Goal: Task Accomplishment & Management: Complete application form

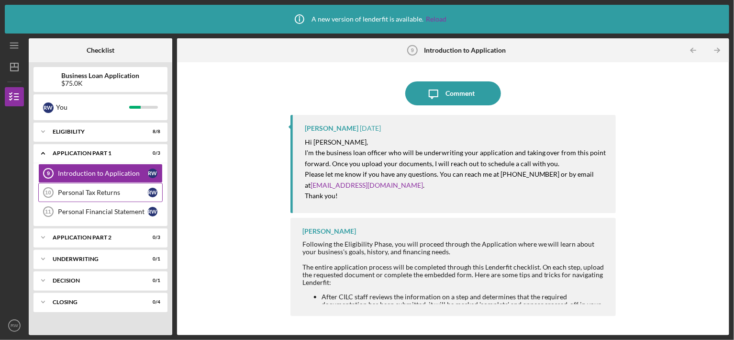
click at [126, 193] on div "Personal Tax Returns" at bounding box center [103, 192] width 90 height 8
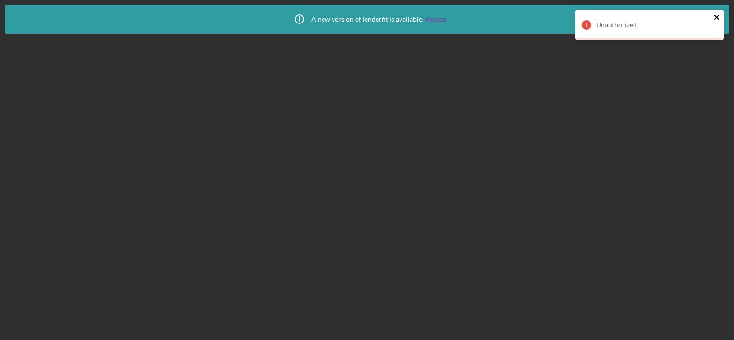
click at [717, 18] on icon "close" at bounding box center [716, 17] width 5 height 5
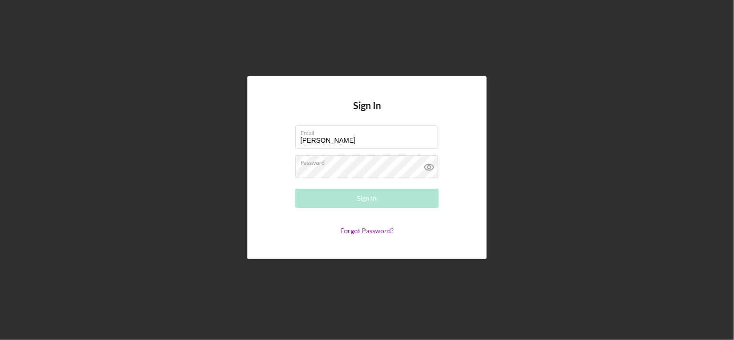
drag, startPoint x: 340, startPoint y: 139, endPoint x: 218, endPoint y: 140, distance: 122.5
click at [218, 140] on div "Sign In Email [PERSON_NAME] Please enter a valid email address. Password Sign I…" at bounding box center [367, 167] width 724 height 335
type input "[EMAIL_ADDRESS][DOMAIN_NAME]"
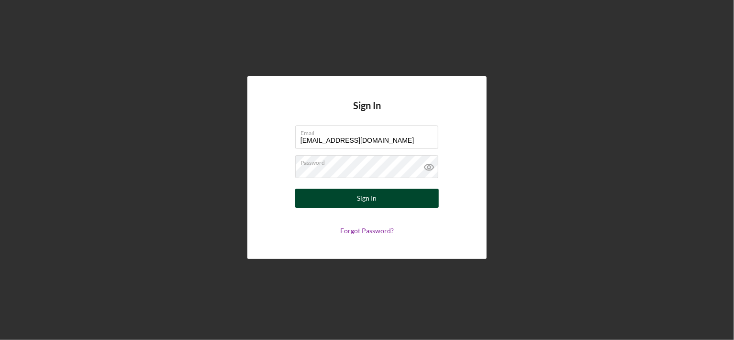
click at [372, 201] on div "Sign In" at bounding box center [367, 197] width 20 height 19
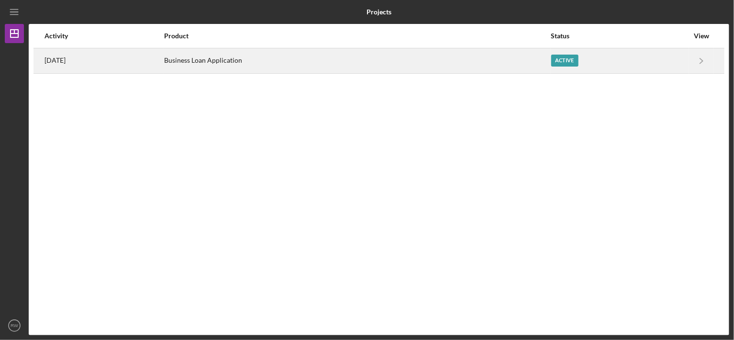
click at [574, 62] on div "Active" at bounding box center [564, 61] width 27 height 12
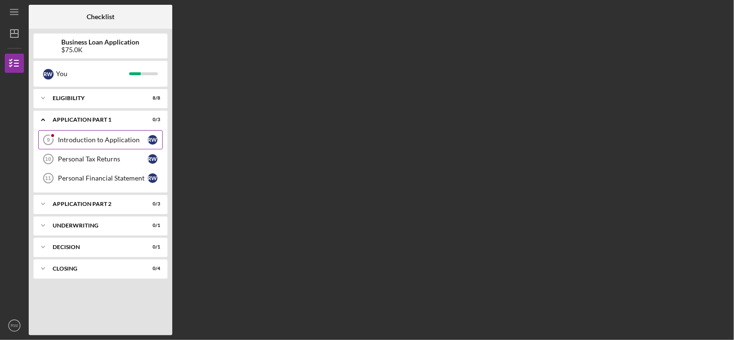
click at [114, 138] on div "Introduction to Application" at bounding box center [103, 140] width 90 height 8
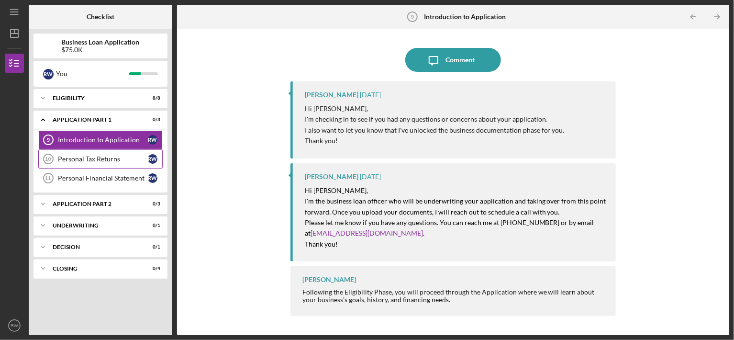
click at [107, 159] on div "Personal Tax Returns" at bounding box center [103, 159] width 90 height 8
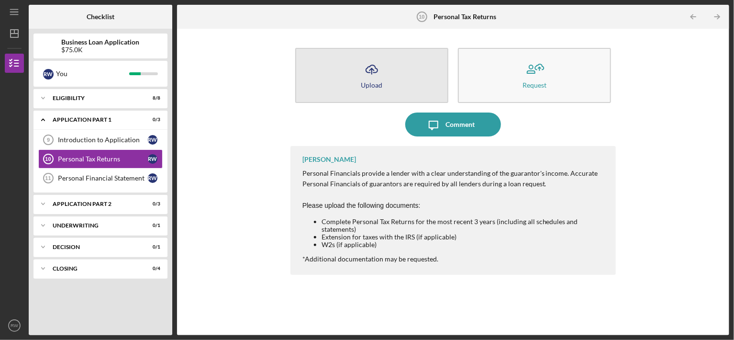
click at [372, 69] on line "button" at bounding box center [372, 71] width 0 height 6
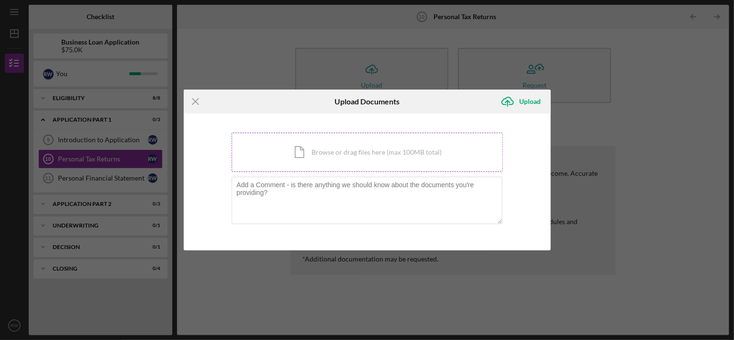
click at [348, 154] on div "Icon/Document Browse or drag files here (max 100MB total) Tap to choose files o…" at bounding box center [367, 151] width 271 height 39
